Goal: Transaction & Acquisition: Purchase product/service

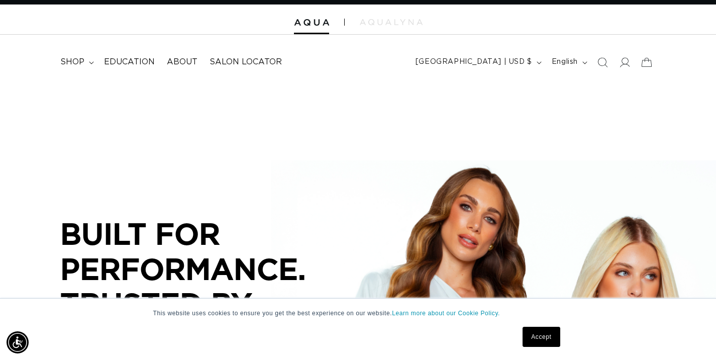
scroll to position [28, 0]
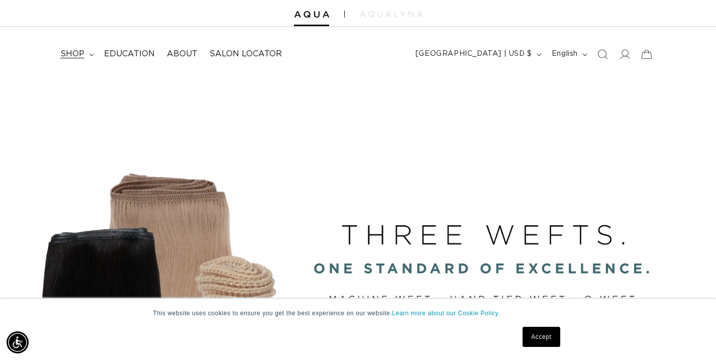
click at [72, 56] on span "shop" at bounding box center [72, 54] width 24 height 11
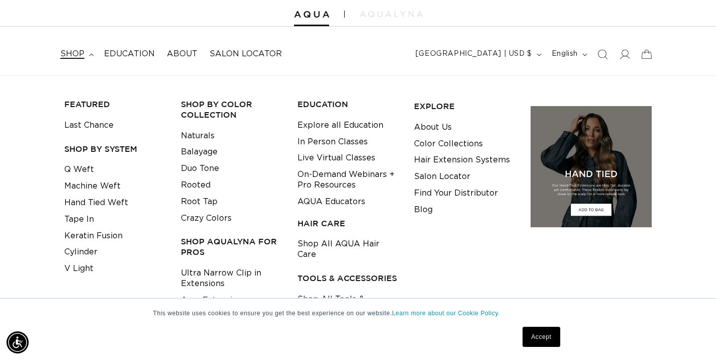
scroll to position [0, 1289]
click at [84, 234] on link "Keratin Fusion" at bounding box center [93, 236] width 58 height 17
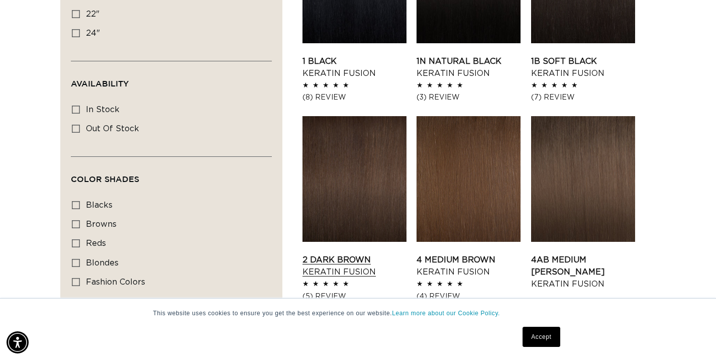
scroll to position [0, 645]
click at [322, 254] on link "2 Dark Brown Keratin Fusion" at bounding box center [354, 266] width 104 height 24
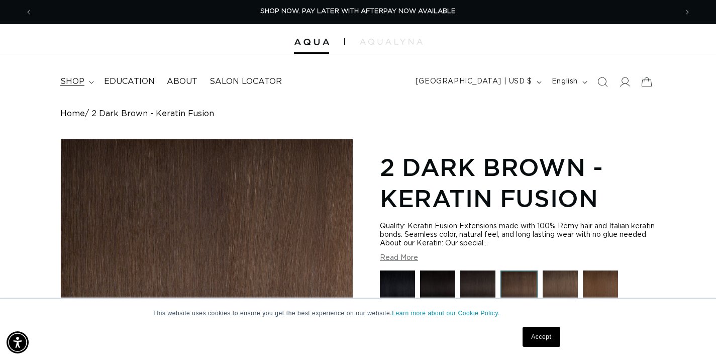
click at [74, 85] on span "shop" at bounding box center [72, 81] width 24 height 11
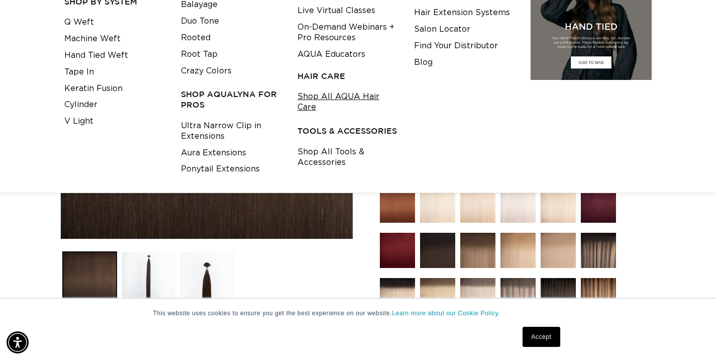
click at [336, 94] on link "Shop All AQUA Hair Care" at bounding box center [347, 101] width 101 height 27
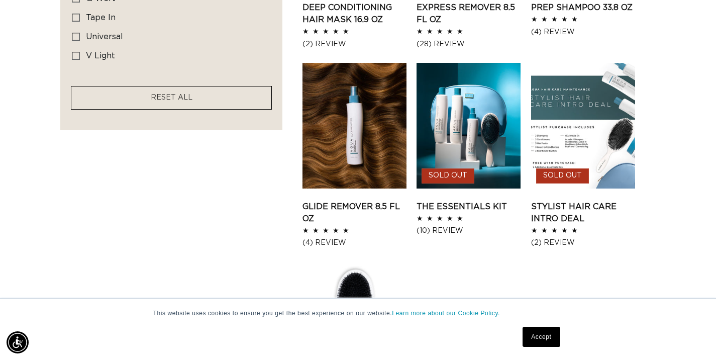
scroll to position [749, 0]
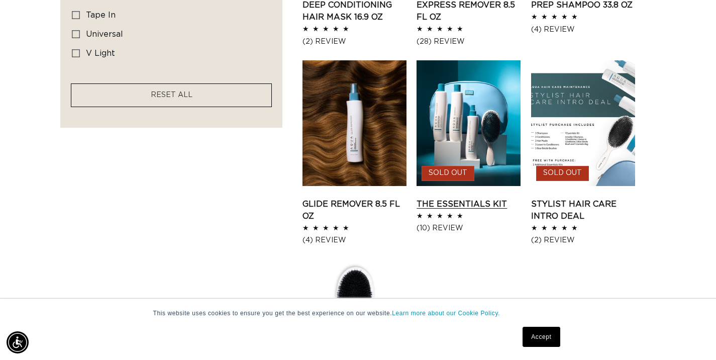
click at [452, 198] on link "The Essentials Kit" at bounding box center [468, 204] width 104 height 12
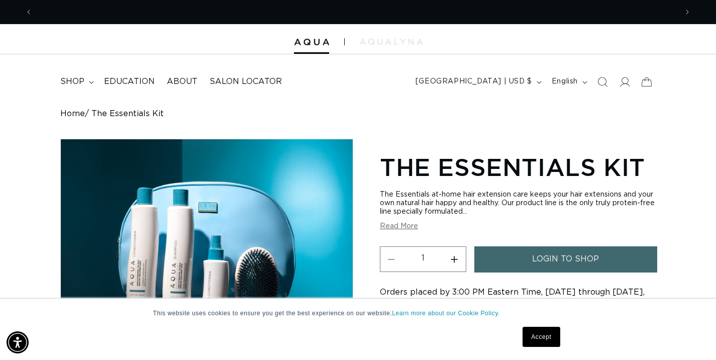
scroll to position [0, 1289]
click at [76, 82] on span "shop" at bounding box center [72, 81] width 24 height 11
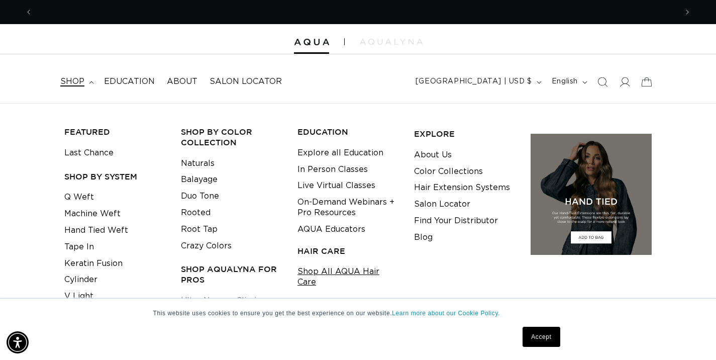
scroll to position [0, 645]
click at [317, 268] on link "Shop All AQUA Hair Care" at bounding box center [347, 276] width 101 height 27
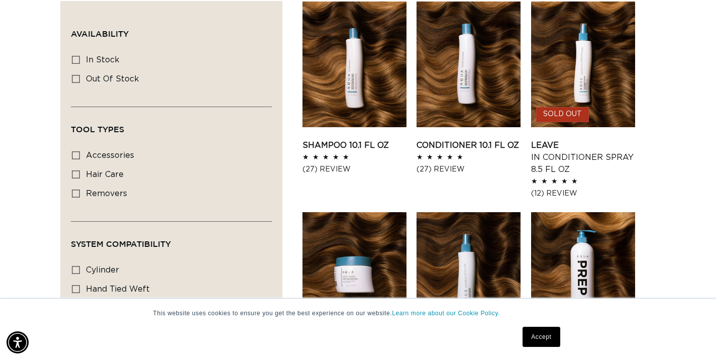
scroll to position [400, 0]
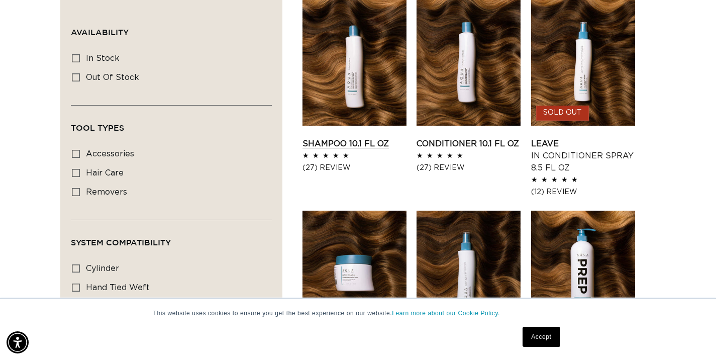
click at [352, 146] on link "Shampoo 10.1 fl oz" at bounding box center [354, 144] width 104 height 12
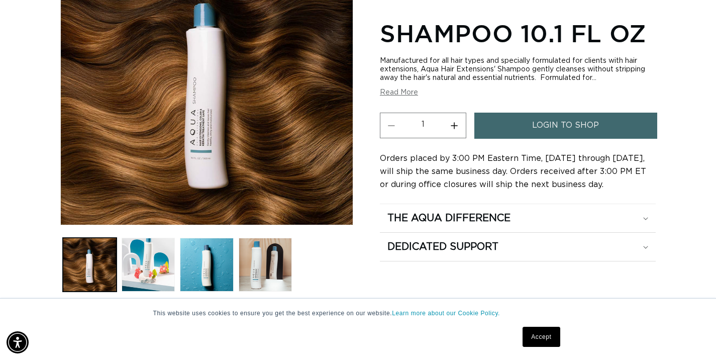
scroll to position [0, 1289]
click at [552, 128] on span "login to shop" at bounding box center [565, 126] width 67 height 26
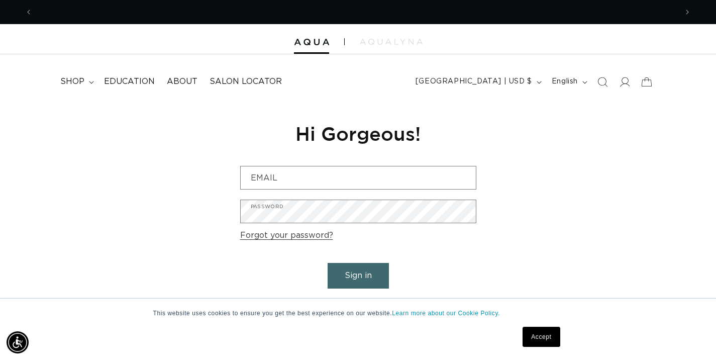
scroll to position [0, 1289]
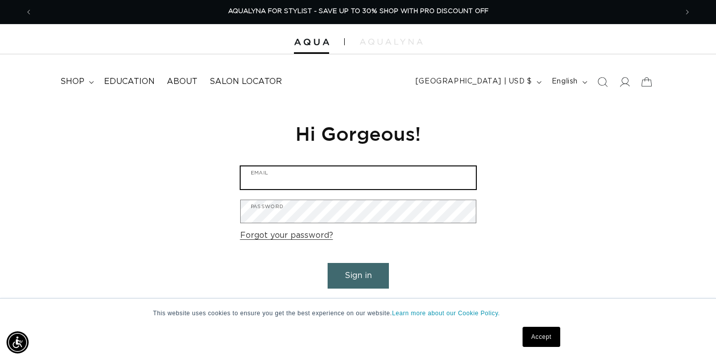
click at [272, 181] on input "Email" at bounding box center [358, 177] width 235 height 23
type input "[EMAIL_ADDRESS][DOMAIN_NAME]"
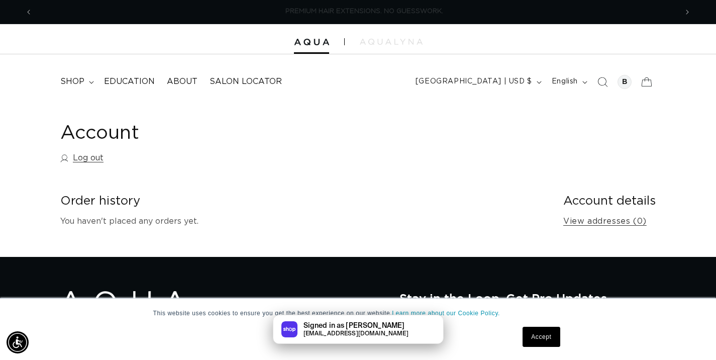
scroll to position [0, 645]
click at [80, 82] on span "shop" at bounding box center [72, 81] width 24 height 11
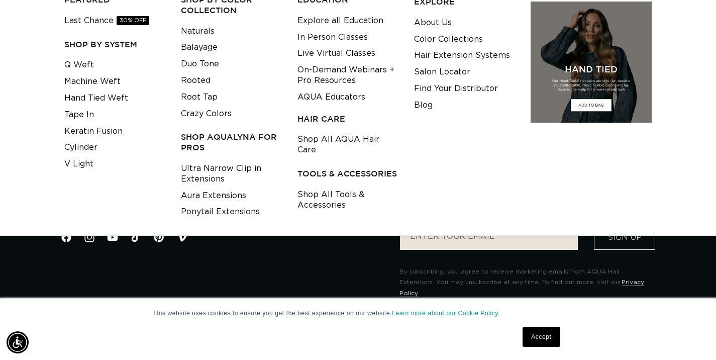
scroll to position [0, 0]
click at [328, 137] on link "Shop All AQUA Hair Care" at bounding box center [347, 144] width 101 height 27
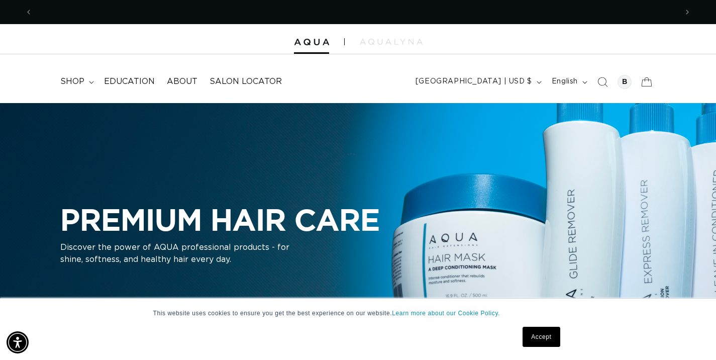
scroll to position [0, 645]
click at [134, 83] on span "Education" at bounding box center [129, 81] width 51 height 11
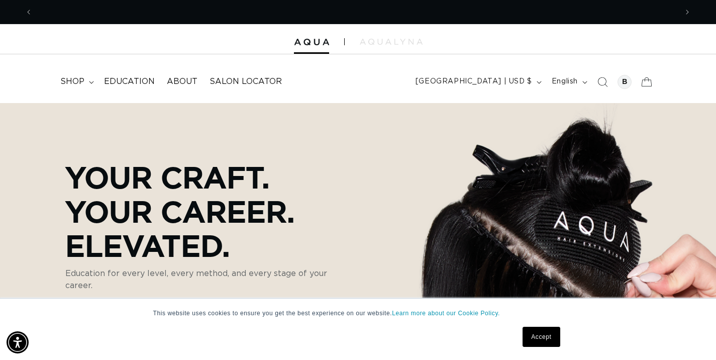
scroll to position [0, 645]
